Goal: Obtain resource: Obtain resource

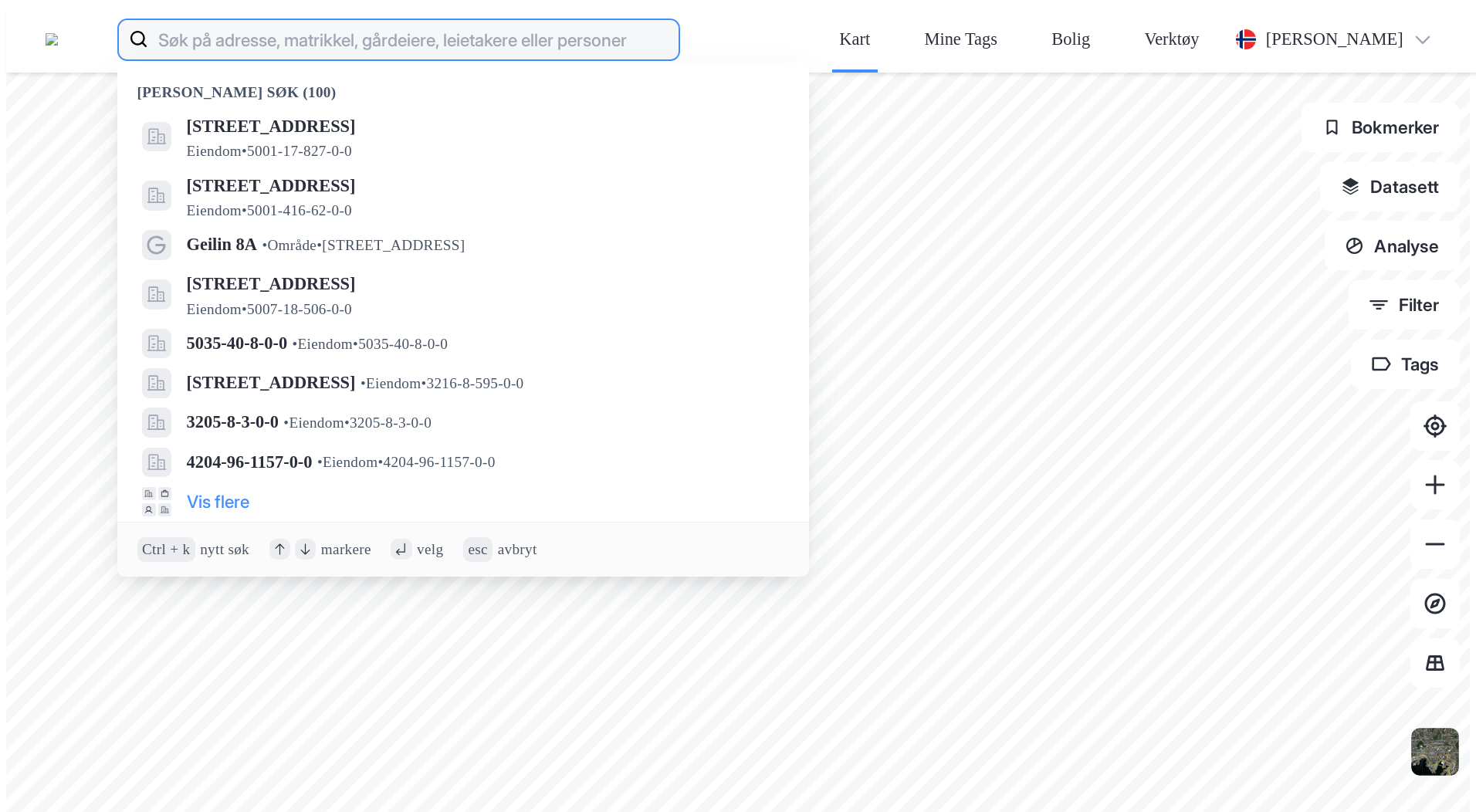
click at [268, 23] on input at bounding box center [413, 40] width 529 height 50
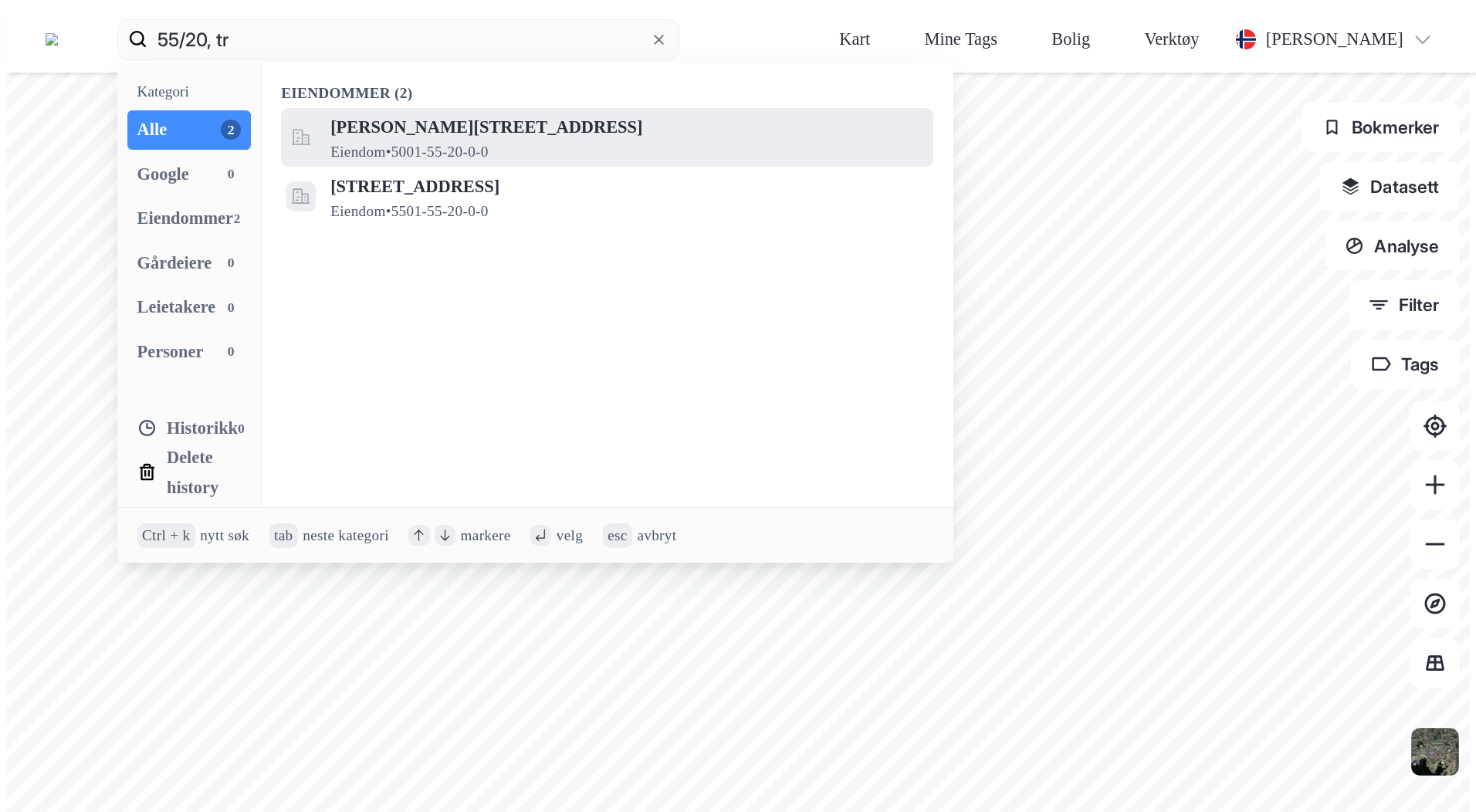
click at [542, 112] on div "[PERSON_NAME][STREET_ADDRESS] Eiendom • 5001-55-20-0-0" at bounding box center [629, 137] width 598 height 50
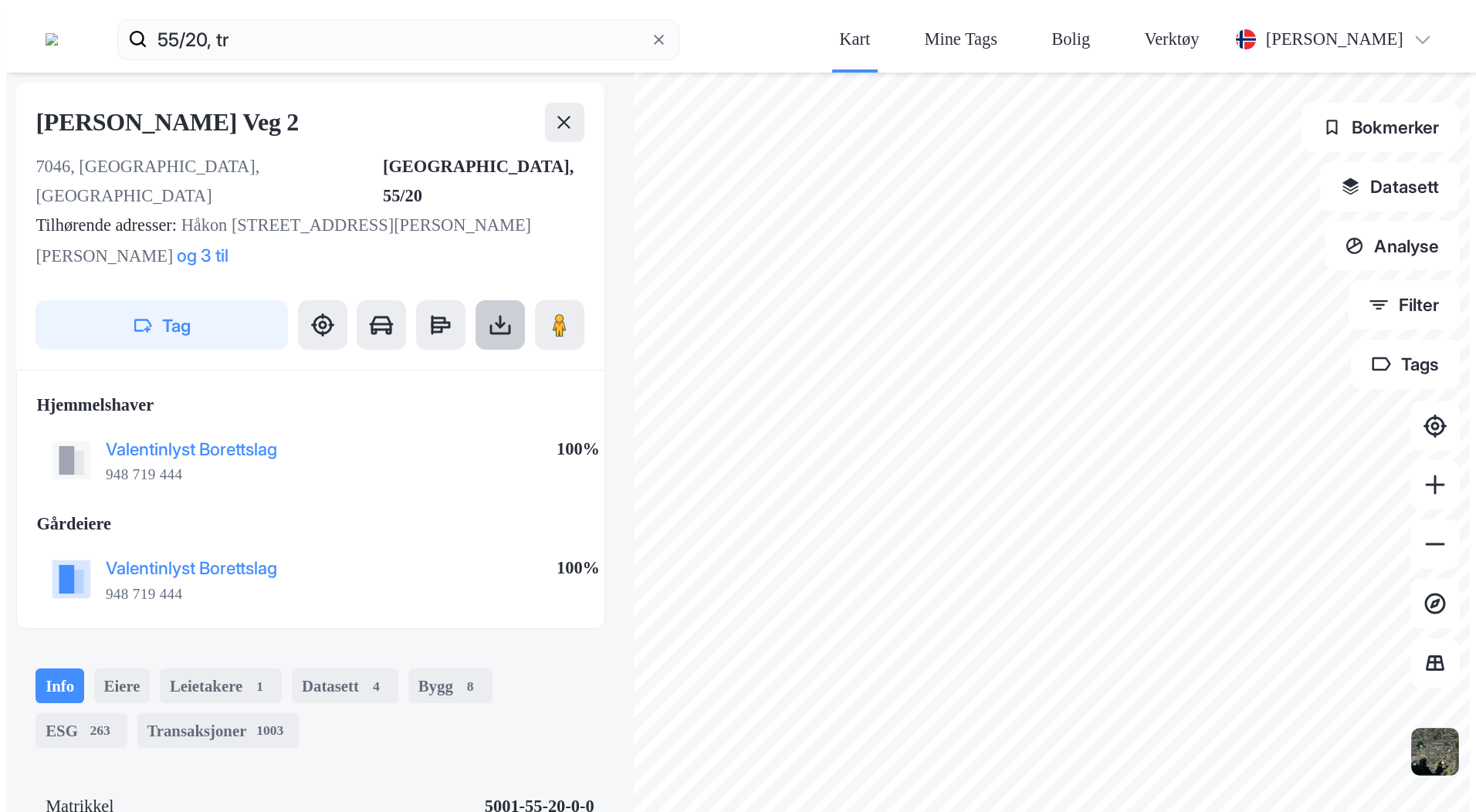
click at [488, 313] on icon at bounding box center [500, 325] width 25 height 25
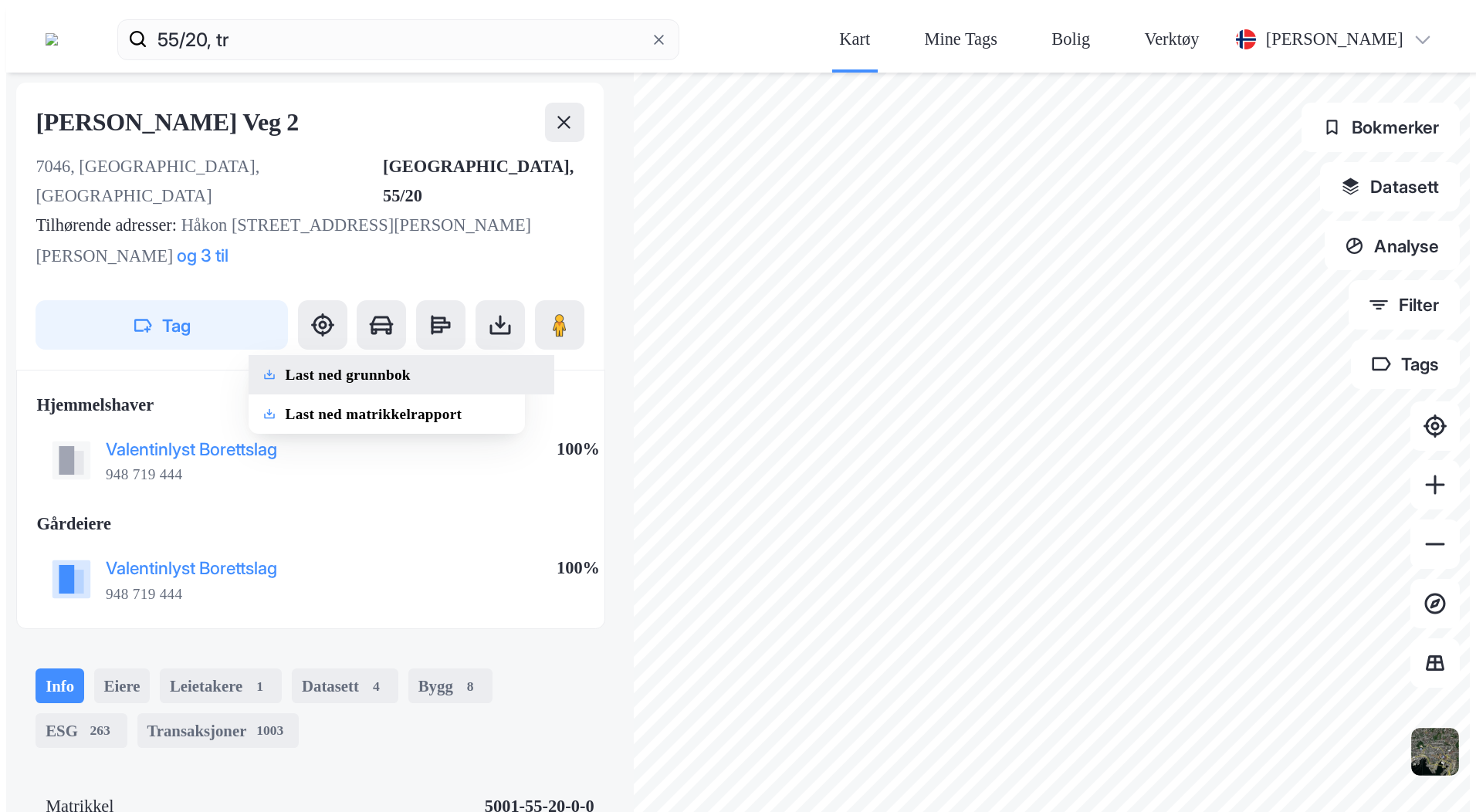
click at [285, 365] on div "Last ned grunnbok" at bounding box center [348, 376] width 125 height 20
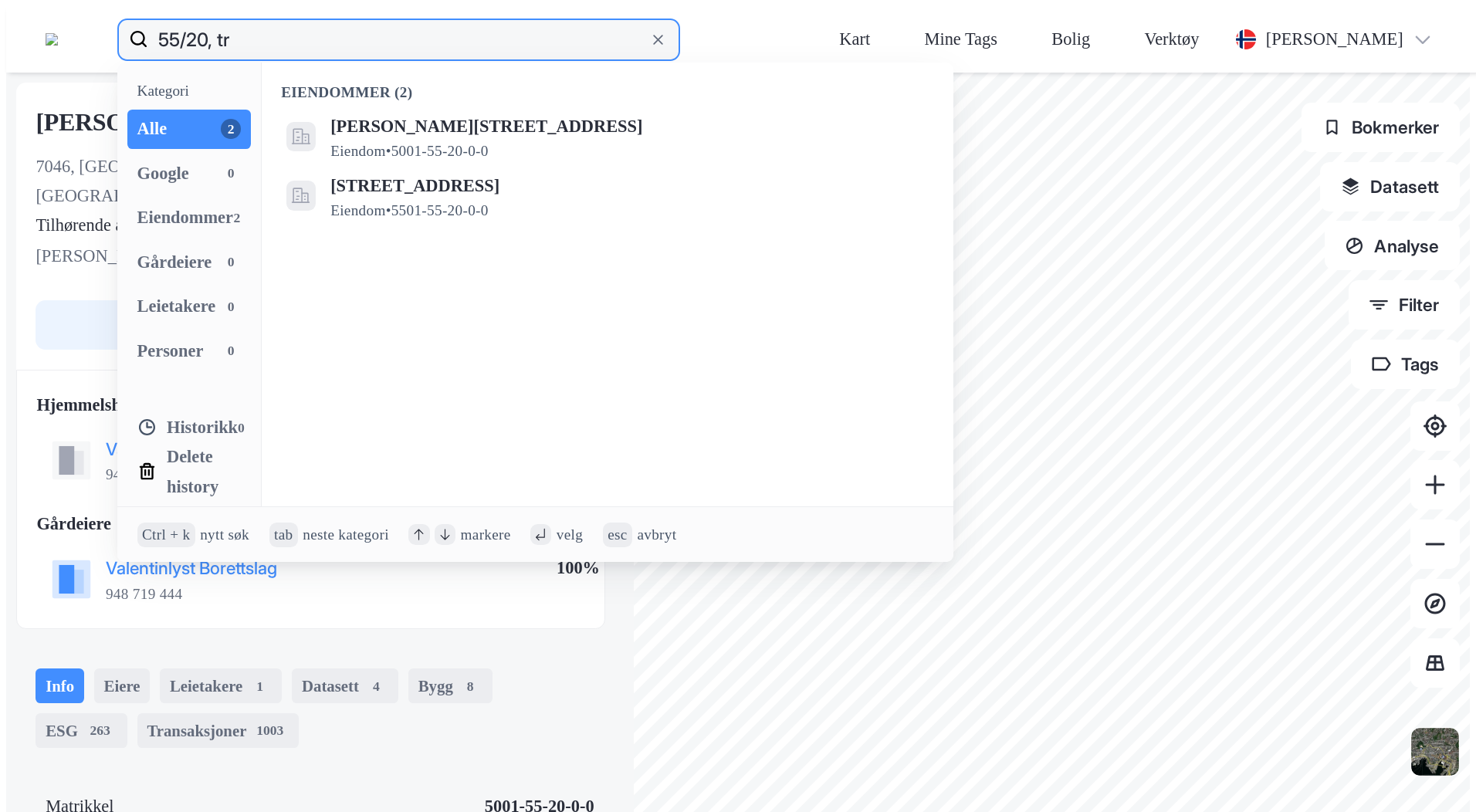
drag, startPoint x: 261, startPoint y: 27, endPoint x: 170, endPoint y: 26, distance: 91.0
click at [170, 26] on div "55/20, tr Kategori Alle 2 Google 0 Eiendommer 2 Gårdeiere 0 Leietakere 0 Person…" at bounding box center [744, 40] width 1476 height 66
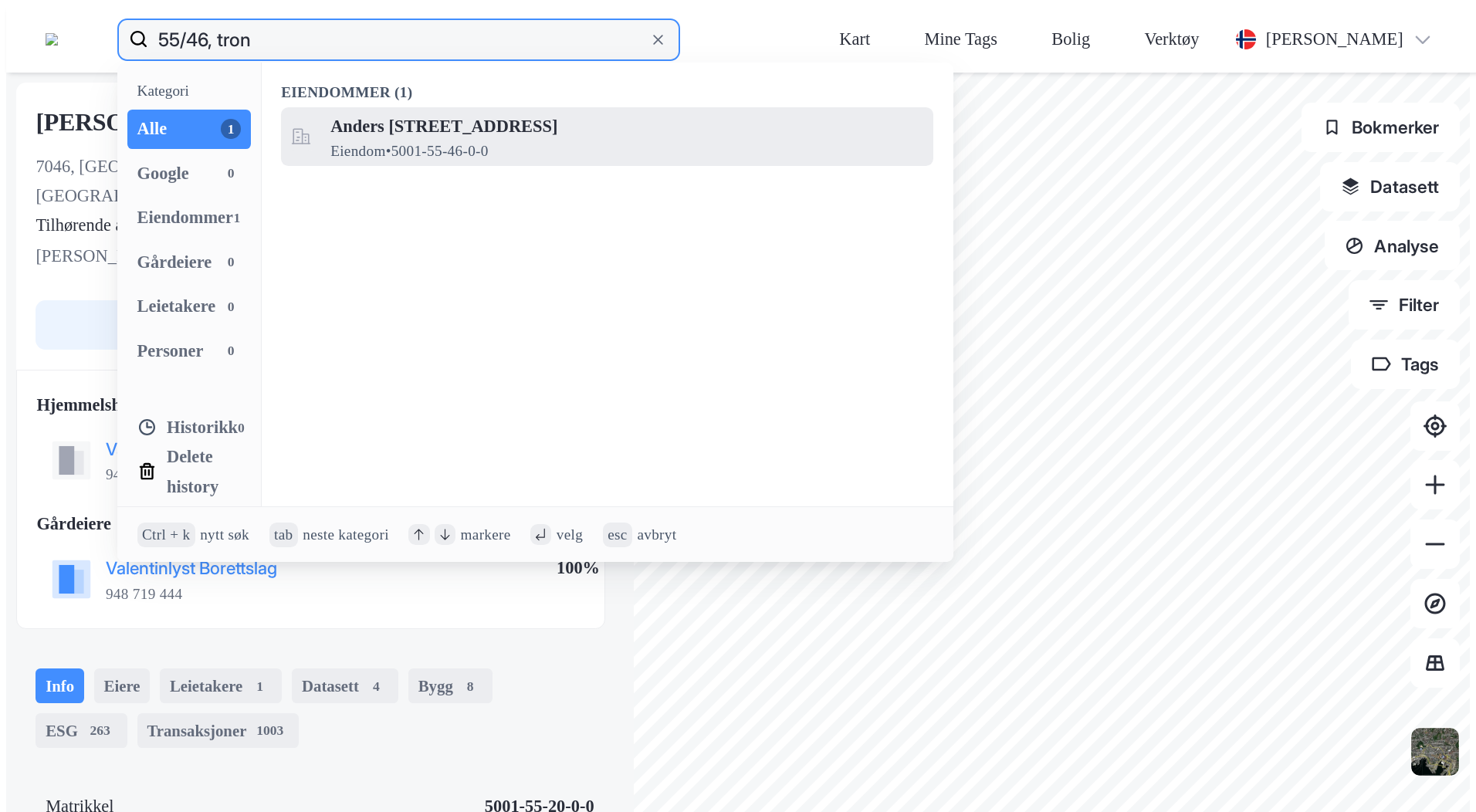
type input "55/46, tron"
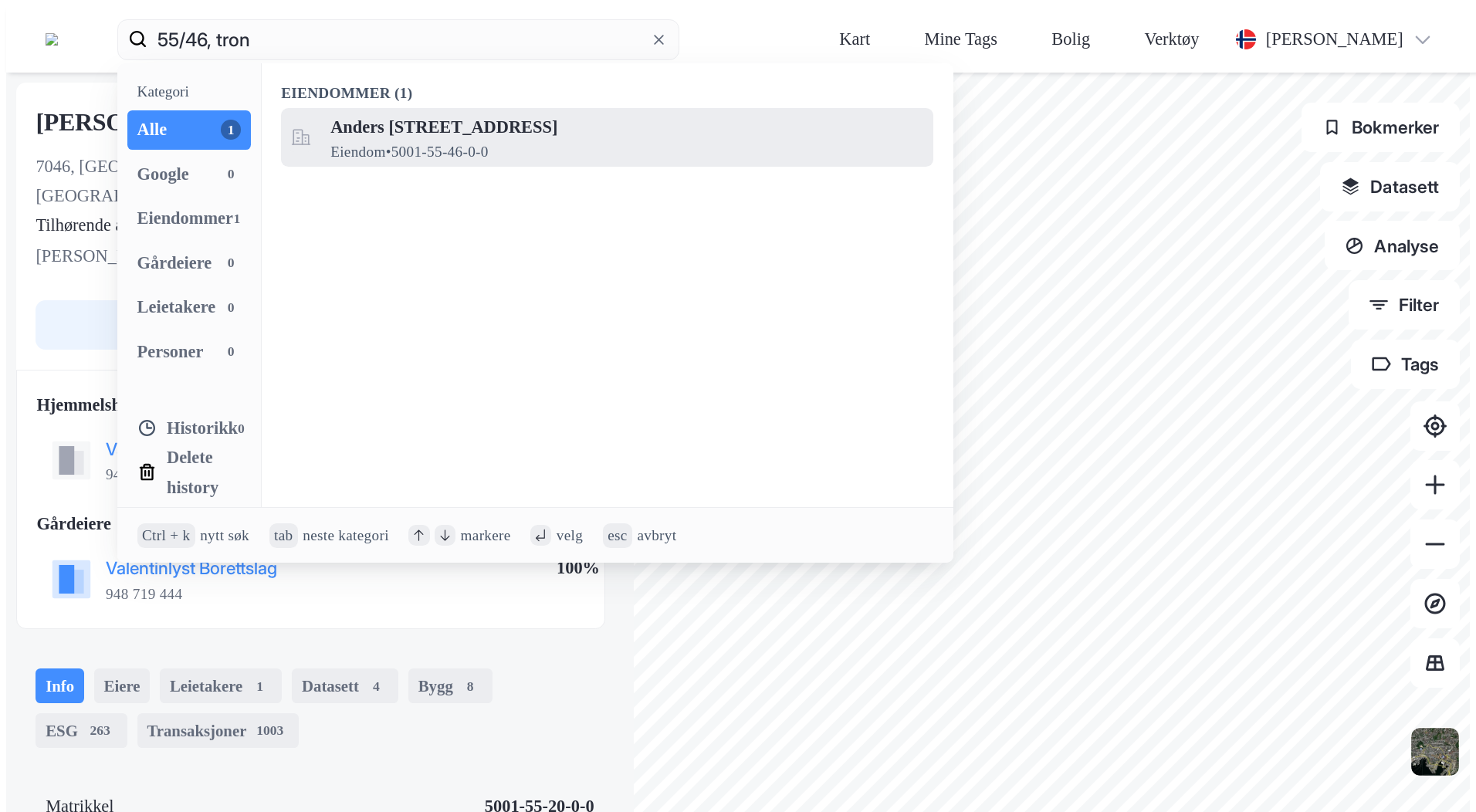
click at [412, 142] on span "Eiendom • 5001-55-46-0-0" at bounding box center [410, 152] width 158 height 20
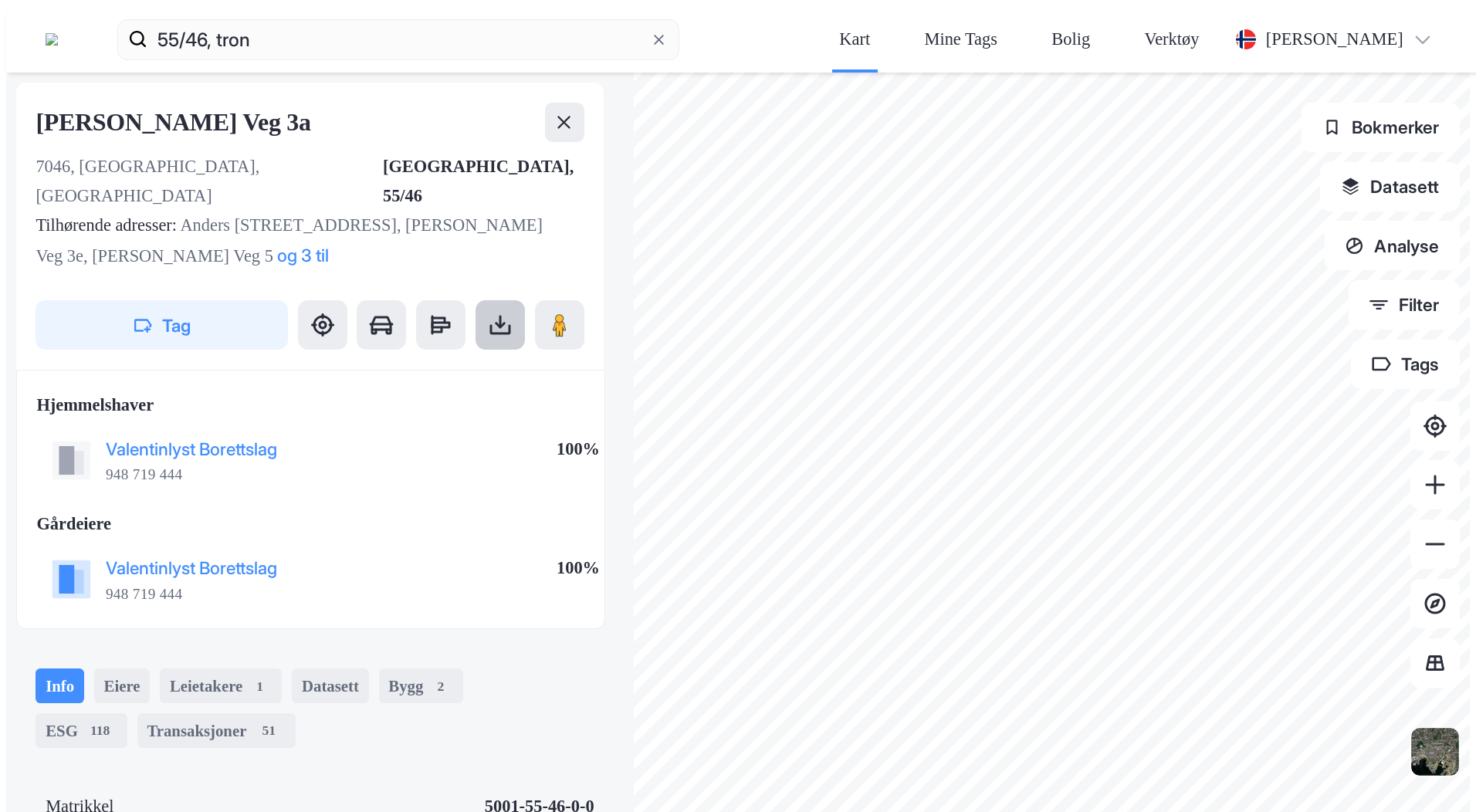
click at [488, 313] on icon at bounding box center [500, 325] width 25 height 25
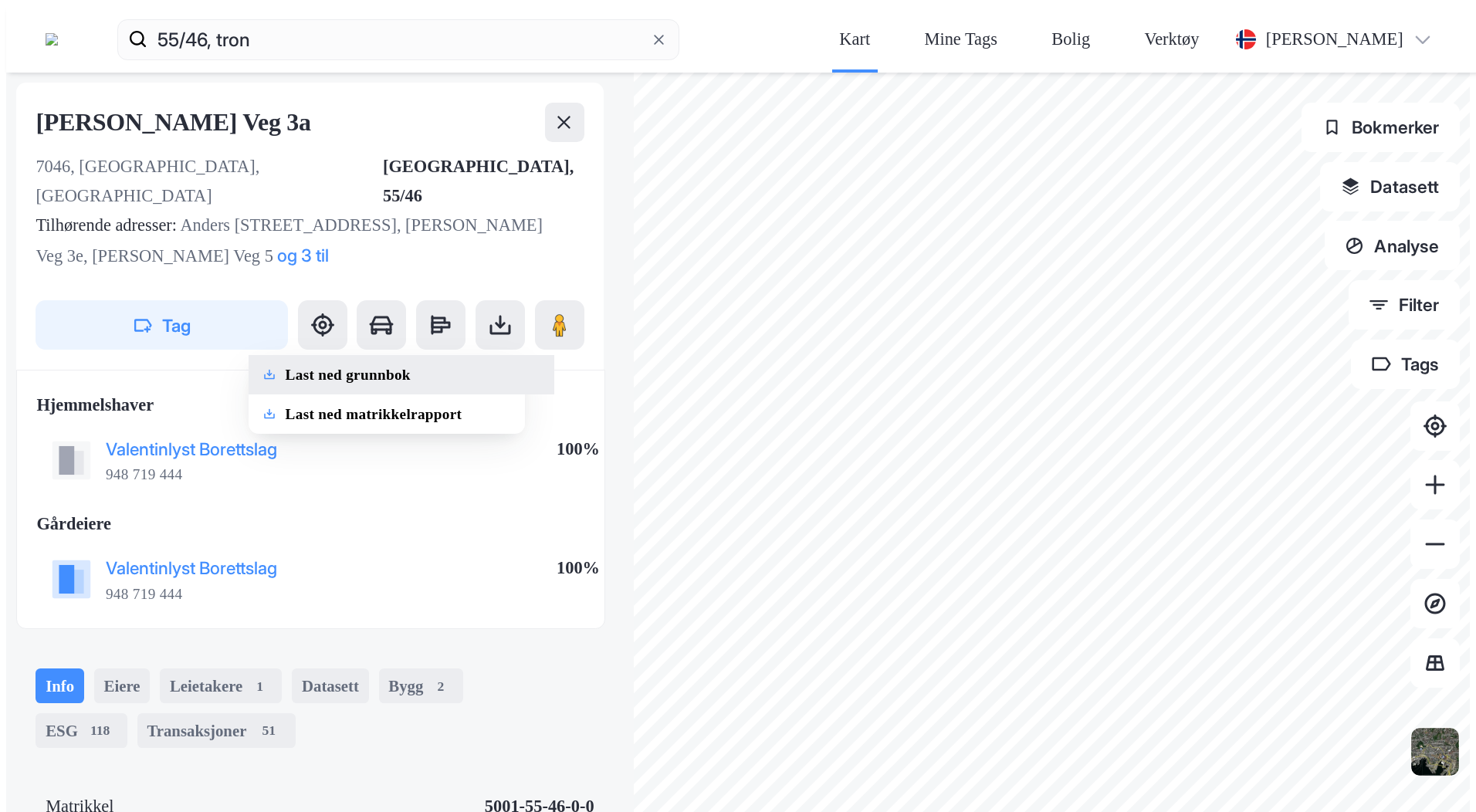
click at [285, 365] on div "Last ned grunnbok" at bounding box center [348, 376] width 125 height 20
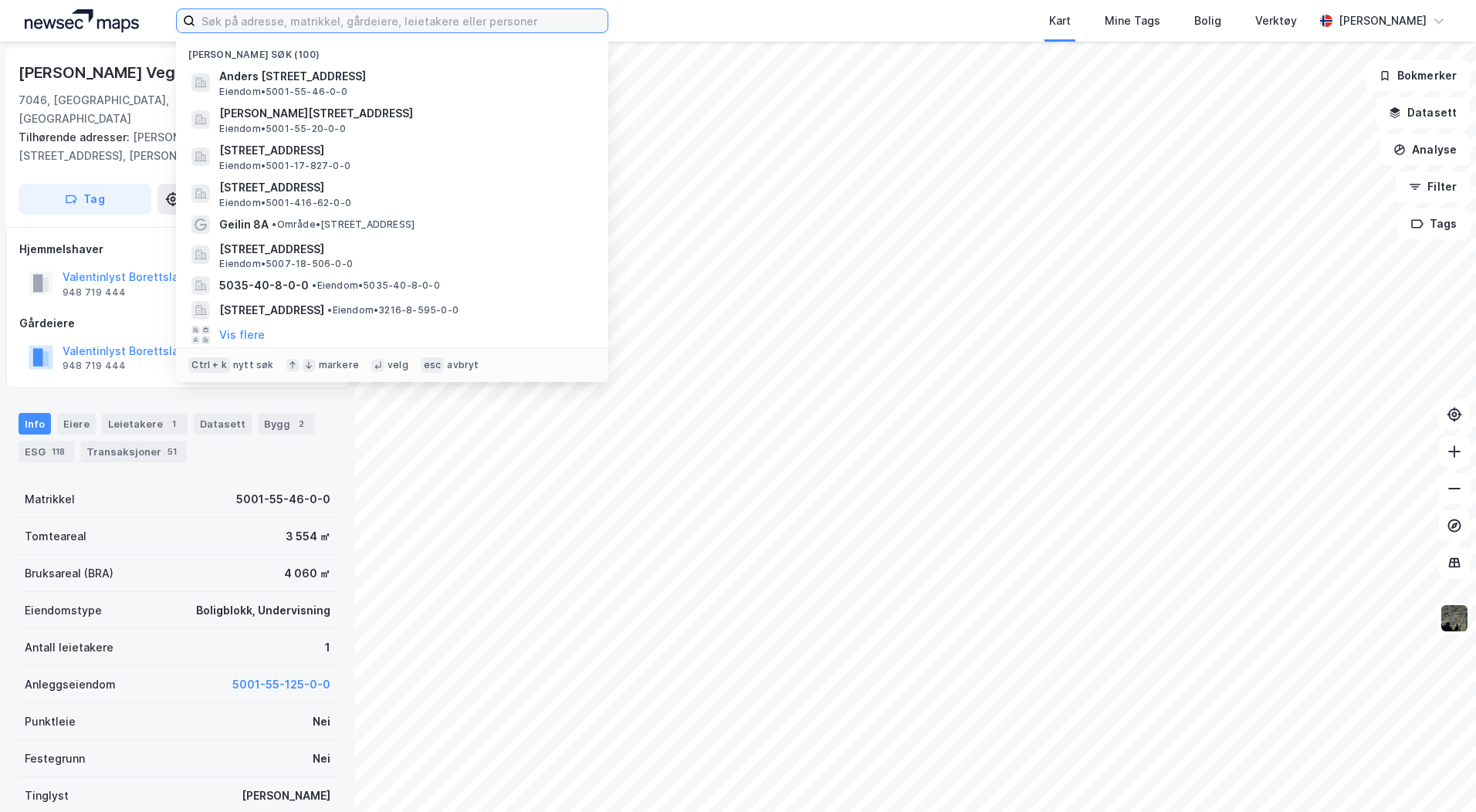
click at [263, 29] on input at bounding box center [401, 20] width 413 height 23
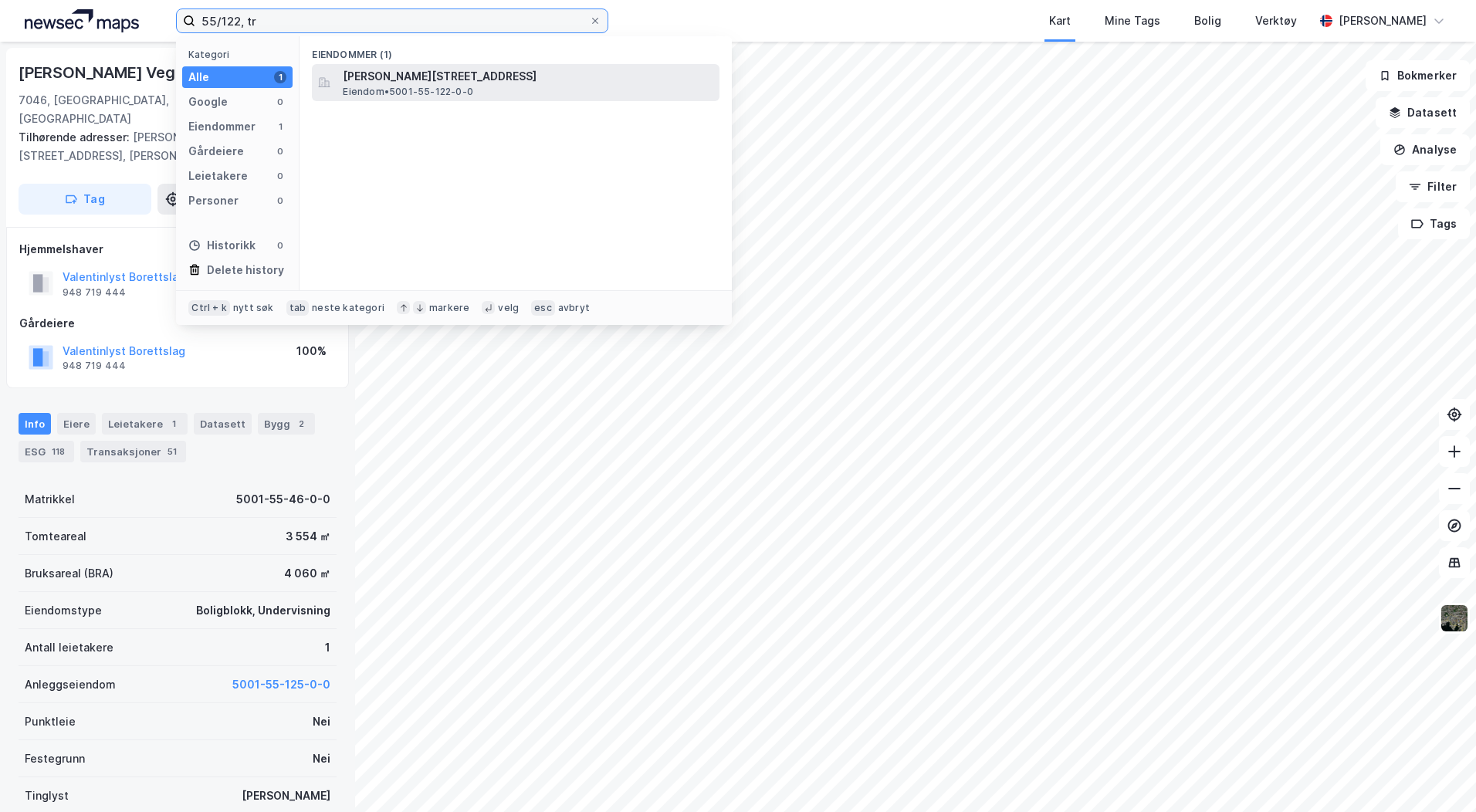
type input "55/122, tr"
click at [413, 70] on span "Olav Magnussons veg 14C, 7046, TRONDHEIM, TRONDHEIM" at bounding box center [528, 76] width 370 height 18
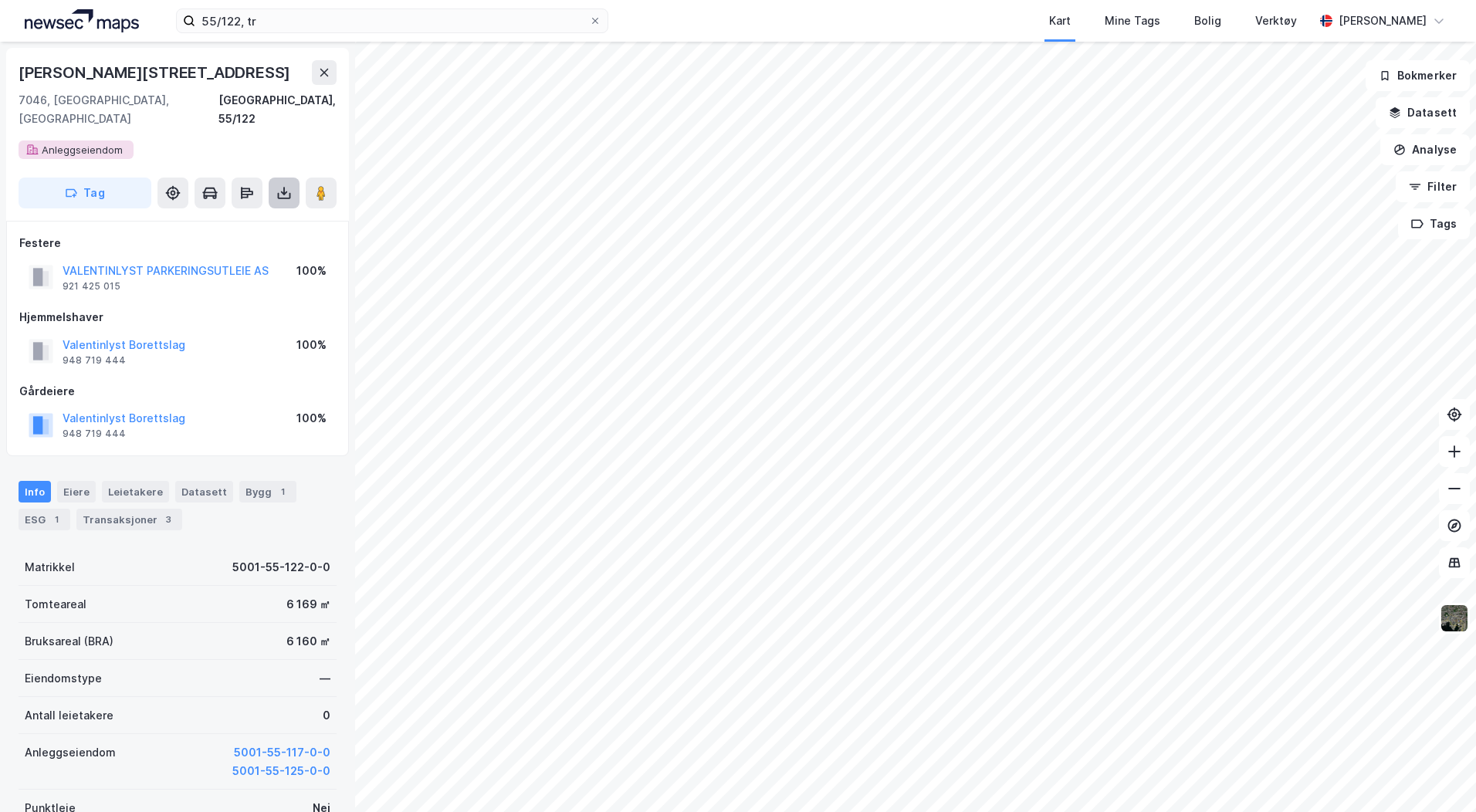
click at [285, 185] on icon at bounding box center [284, 192] width 16 height 16
click at [250, 217] on div "Last ned grunnbok" at bounding box center [207, 223] width 89 height 12
